Goal: Task Accomplishment & Management: Manage account settings

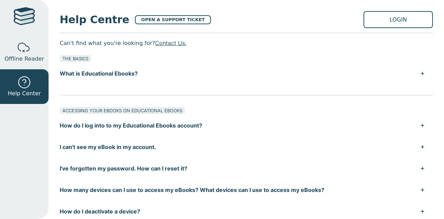
click at [153, 133] on button "How do I log into to my Educational Ebooks account?" at bounding box center [246, 125] width 373 height 21
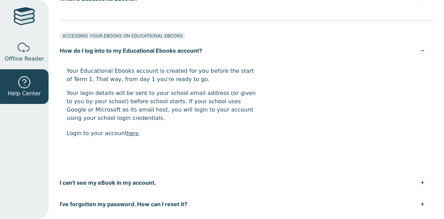
scroll to position [75, 0]
click at [11, 53] on link "Offline Reader" at bounding box center [24, 52] width 49 height 35
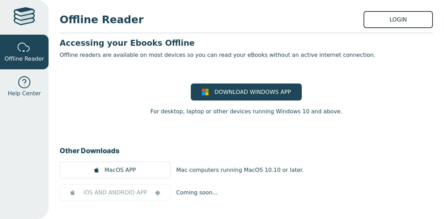
click at [377, 16] on link "LOGIN" at bounding box center [397, 19] width 69 height 17
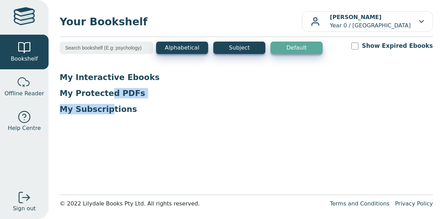
drag, startPoint x: 104, startPoint y: 95, endPoint x: 107, endPoint y: 119, distance: 24.2
click at [107, 119] on div "My Interactive Ebooks My Protected PDFs My Subscriptions" at bounding box center [246, 96] width 373 height 48
click at [104, 122] on main1 "Alphabetical Subject Default Show Expired Ebooks My Interactive Ebooks My Prote…" at bounding box center [246, 116] width 373 height 148
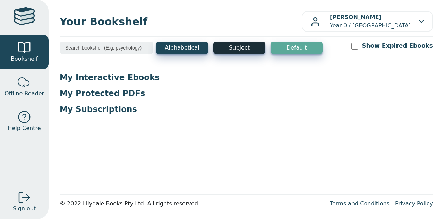
click at [237, 43] on button "Subject" at bounding box center [239, 48] width 52 height 12
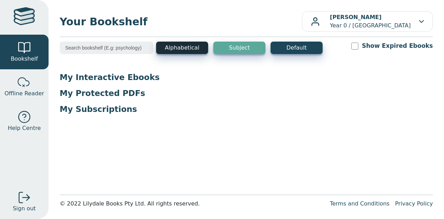
click at [177, 47] on button "Alphabetical" at bounding box center [182, 48] width 52 height 12
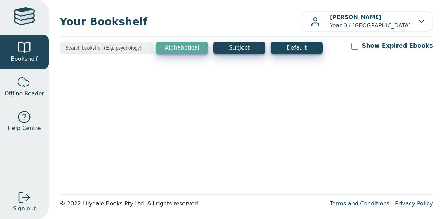
click at [358, 49] on input "Show Expired Ebooks" at bounding box center [354, 46] width 7 height 7
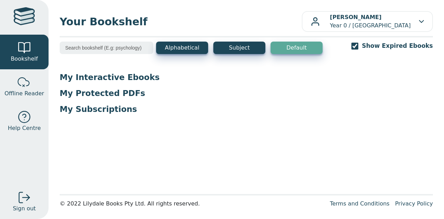
click at [358, 49] on input "Show Expired Ebooks" at bounding box center [354, 46] width 7 height 7
checkbox input "false"
